Goal: Communication & Community: Participate in discussion

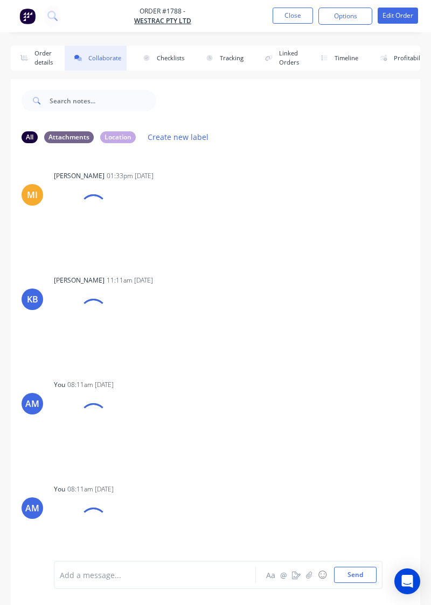
click at [297, 19] on button "Close" at bounding box center [293, 16] width 40 height 16
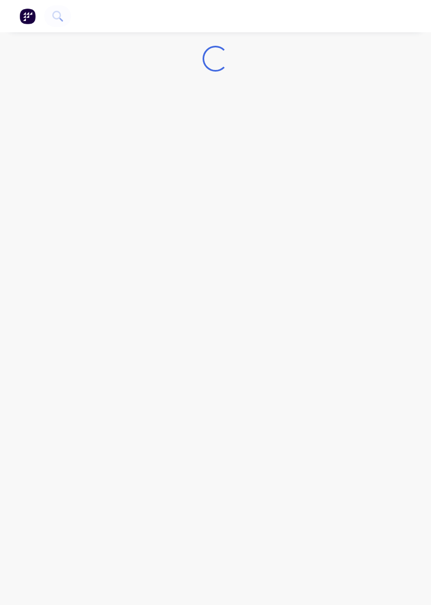
scroll to position [17, 0]
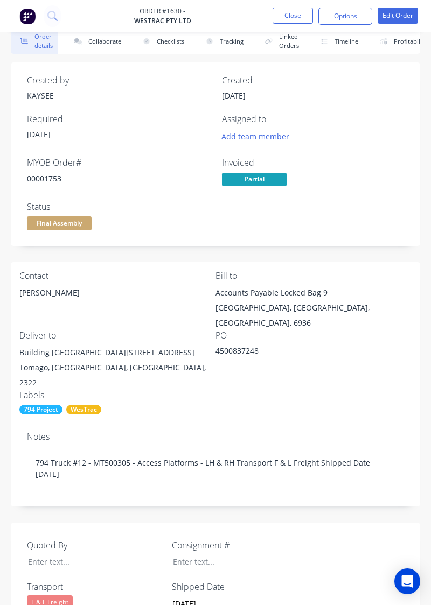
click at [110, 43] on button "Collaborate" at bounding box center [96, 41] width 62 height 25
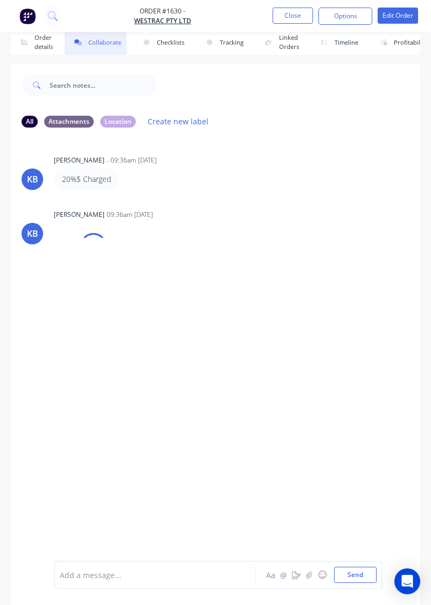
click at [365, 254] on div "KB [PERSON_NAME] 09:36am [DATE] Hushpak Invoice - 00001971.pdf Labels Download" at bounding box center [215, 251] width 409 height 88
click at [309, 580] on button "button" at bounding box center [309, 575] width 13 height 13
click at [319, 582] on button "☺" at bounding box center [322, 575] width 13 height 13
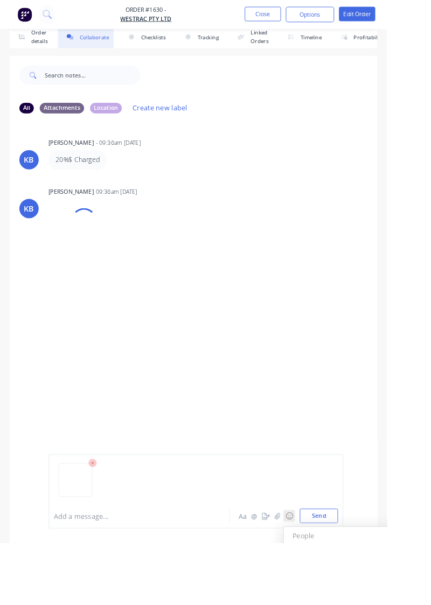
click at [317, 582] on button "☺" at bounding box center [322, 575] width 13 height 13
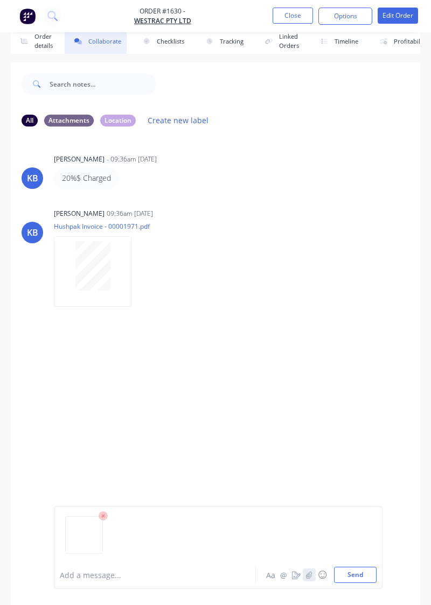
click at [310, 576] on icon "button" at bounding box center [309, 575] width 6 height 8
click at [360, 577] on button "Send" at bounding box center [355, 575] width 43 height 16
click at [359, 577] on button "Send" at bounding box center [355, 575] width 43 height 16
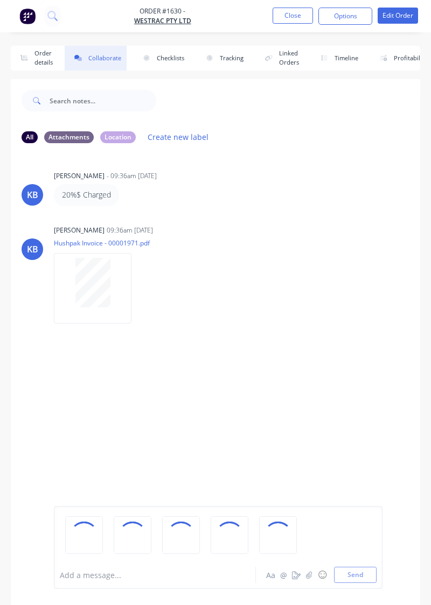
click at [321, 427] on div "KB [PERSON_NAME] - 09:36am [DATE] 20%$ Charged KB [PERSON_NAME] 09:36am [DATE] …" at bounding box center [215, 356] width 409 height 409
click at [326, 434] on div "KB [PERSON_NAME] - 09:36am [DATE] 20%$ Charged KB [PERSON_NAME] 09:36am [DATE] …" at bounding box center [215, 356] width 409 height 409
click at [361, 399] on div "KB [PERSON_NAME] - 09:36am [DATE] 20%$ Charged KB [PERSON_NAME] 09:36am [DATE] …" at bounding box center [215, 356] width 409 height 409
click at [360, 605] on div "Add a message... Aa @ ☺ Send" at bounding box center [215, 547] width 409 height 115
click at [373, 434] on div "KB [PERSON_NAME] - 09:36am [DATE] 20%$ Charged KB [PERSON_NAME] 09:36am [DATE] …" at bounding box center [215, 356] width 409 height 409
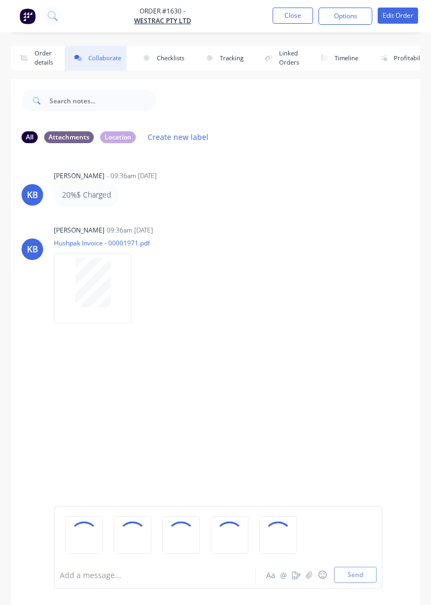
click at [348, 605] on div "Add a message... Aa @ ☺ Send" at bounding box center [215, 547] width 409 height 115
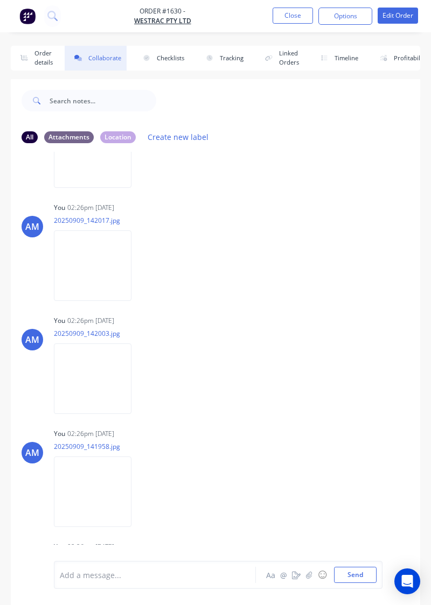
scroll to position [200, 0]
